Goal: Task Accomplishment & Management: Manage account settings

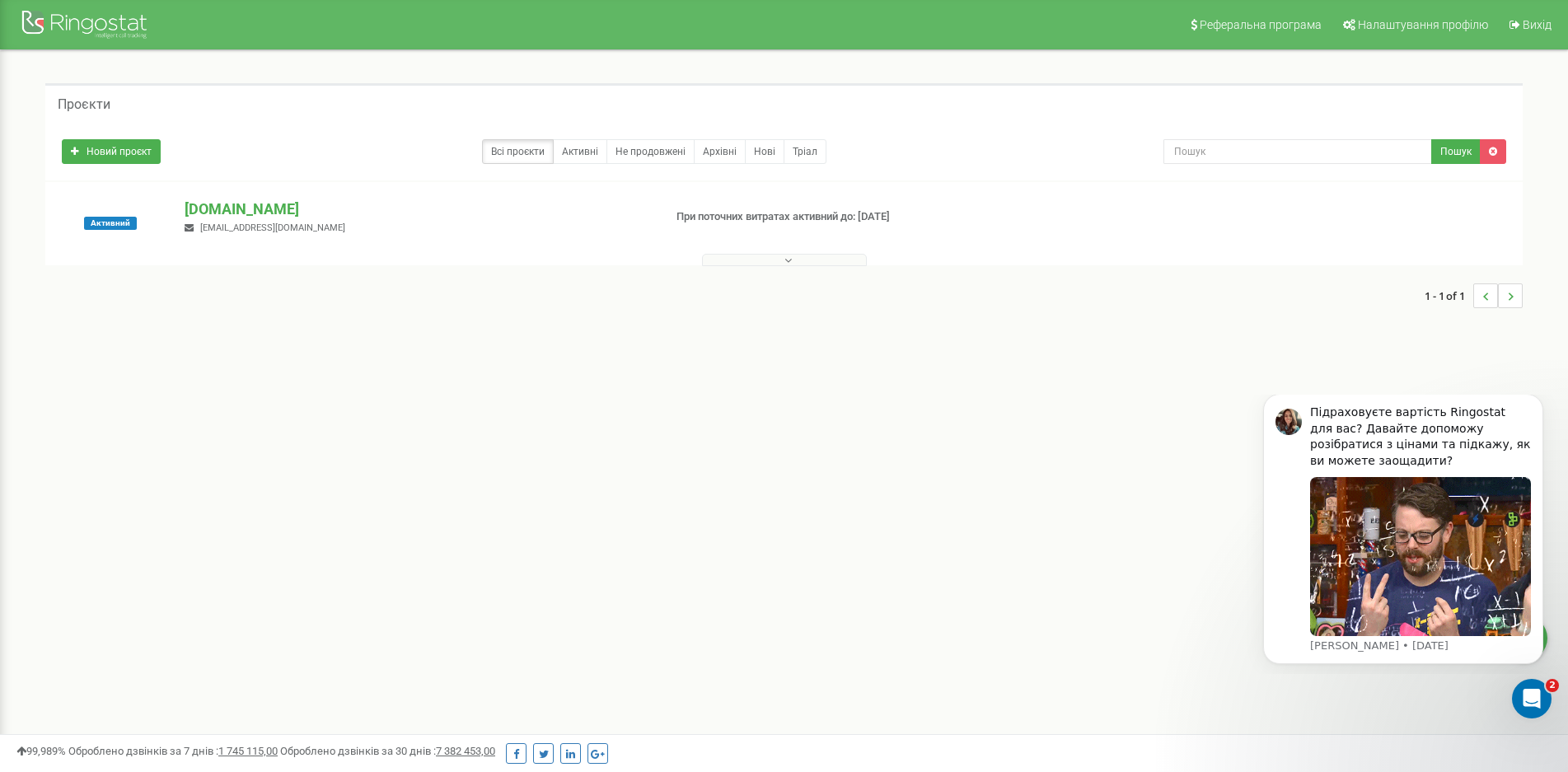
click at [784, 262] on icon at bounding box center [788, 261] width 8 height 11
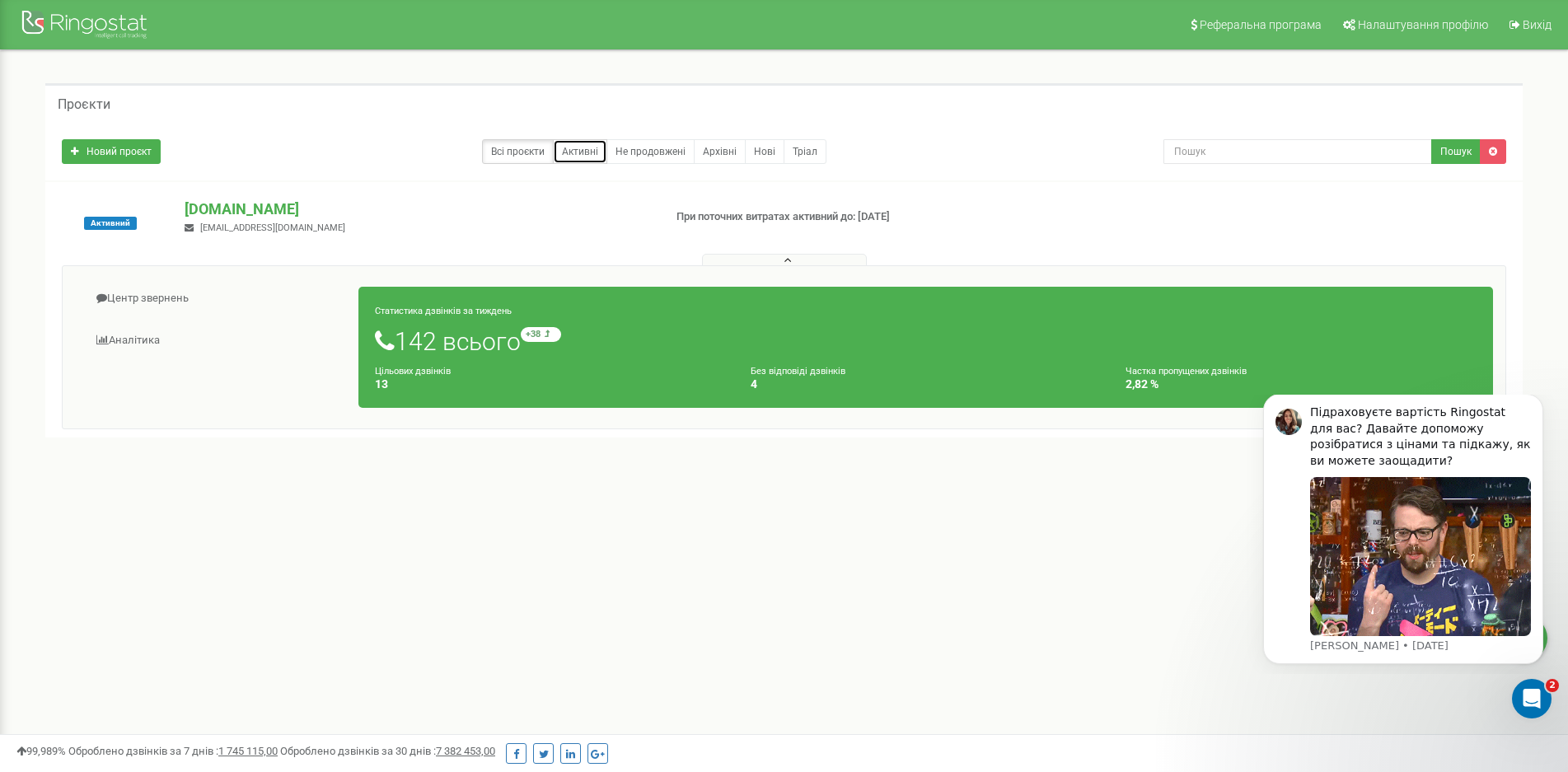
click at [576, 152] on link "Активні" at bounding box center [579, 151] width 55 height 25
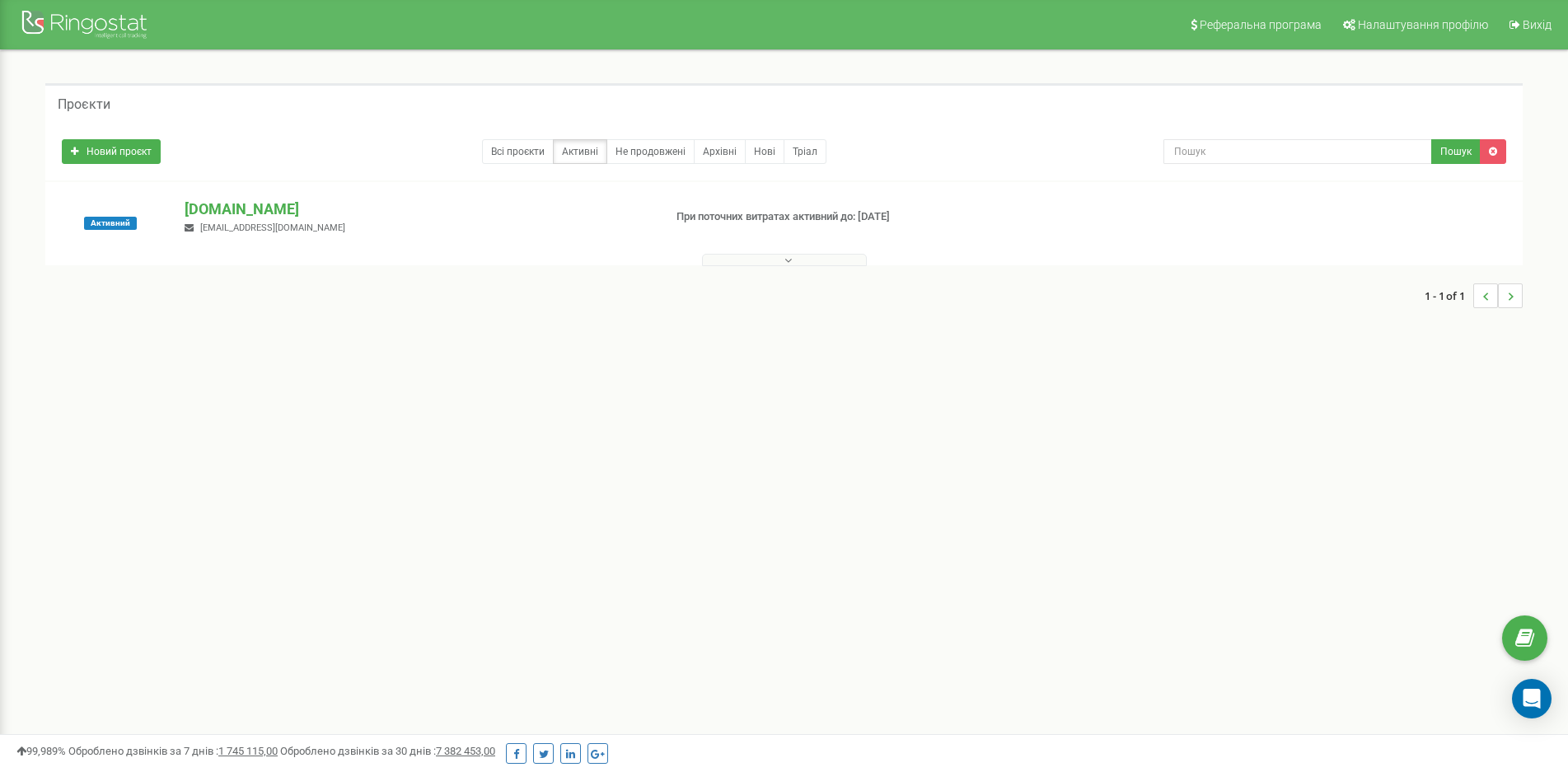
click at [647, 156] on link "Не продовжені" at bounding box center [650, 151] width 88 height 25
